Goal: Task Accomplishment & Management: Complete application form

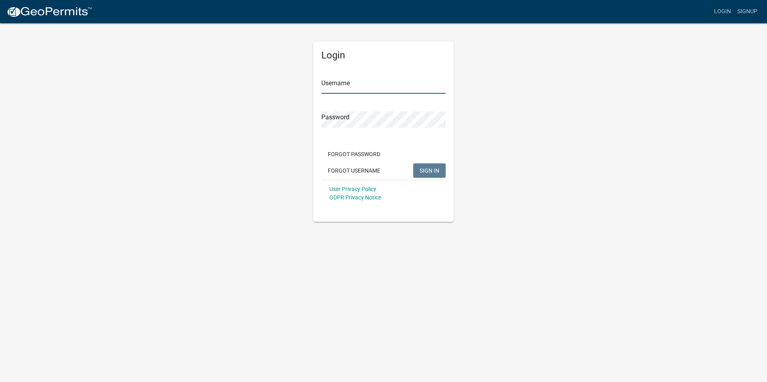
type input "[PERSON_NAME]"
click at [424, 169] on span "SIGN IN" at bounding box center [429, 170] width 20 height 6
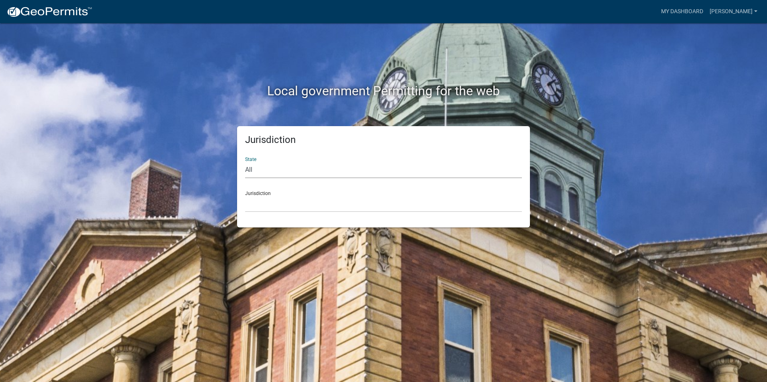
click at [287, 169] on select "All [US_STATE] [US_STATE] [US_STATE] [US_STATE] [US_STATE] [US_STATE] [US_STATE…" at bounding box center [383, 170] width 277 height 16
select select "[US_STATE]"
click at [245, 162] on select "All [US_STATE] [US_STATE] [US_STATE] [US_STATE] [US_STATE] [US_STATE] [US_STATE…" at bounding box center [383, 170] width 277 height 16
click at [273, 204] on select "[GEOGRAPHIC_DATA], [US_STATE] [GEOGRAPHIC_DATA], [US_STATE]" at bounding box center [383, 204] width 277 height 16
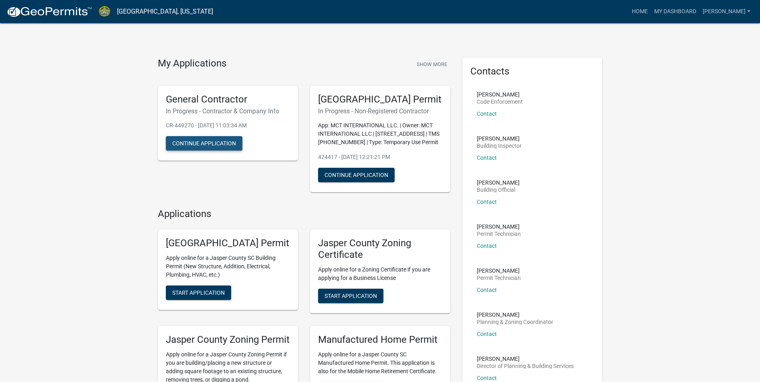
click at [205, 141] on button "Continue Application" at bounding box center [204, 143] width 77 height 14
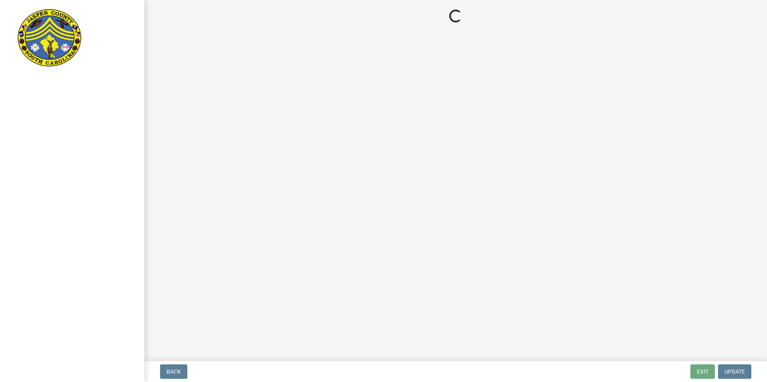
select select "SC"
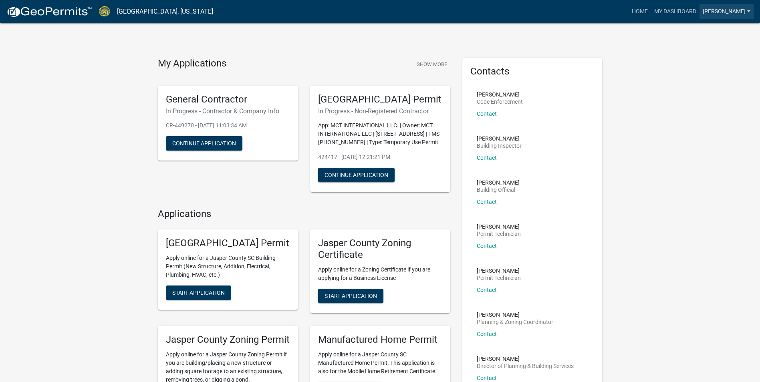
click at [726, 9] on link "[PERSON_NAME]" at bounding box center [727, 11] width 54 height 15
click at [705, 108] on div "My Applications Show More General Contractor In Progress - Contractor & Company…" at bounding box center [380, 296] width 760 height 593
click at [348, 182] on button "Continue Application" at bounding box center [356, 175] width 77 height 14
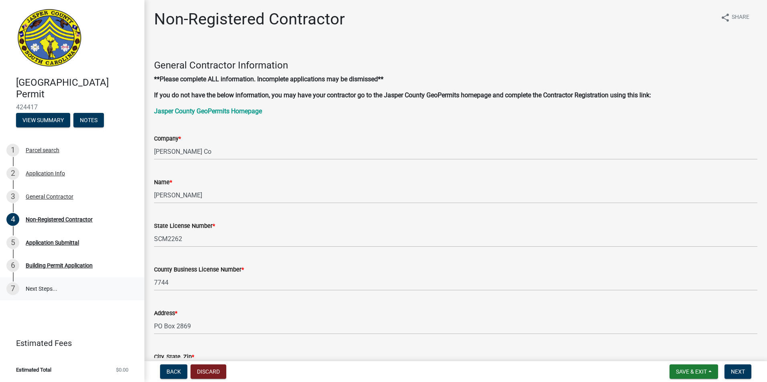
click at [40, 290] on link "7 Next Steps..." at bounding box center [72, 288] width 144 height 23
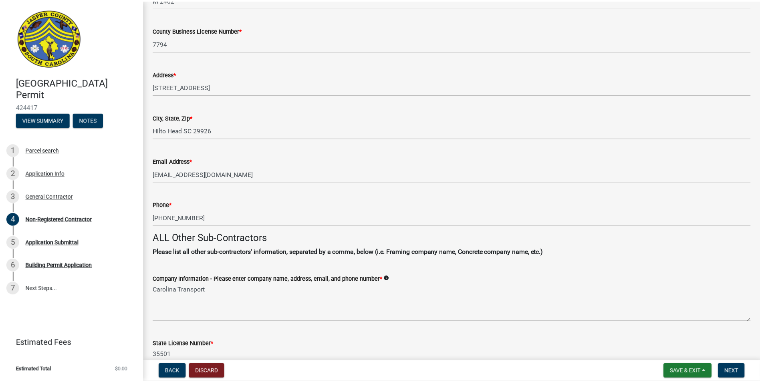
scroll to position [1433, 0]
